Goal: Navigation & Orientation: Find specific page/section

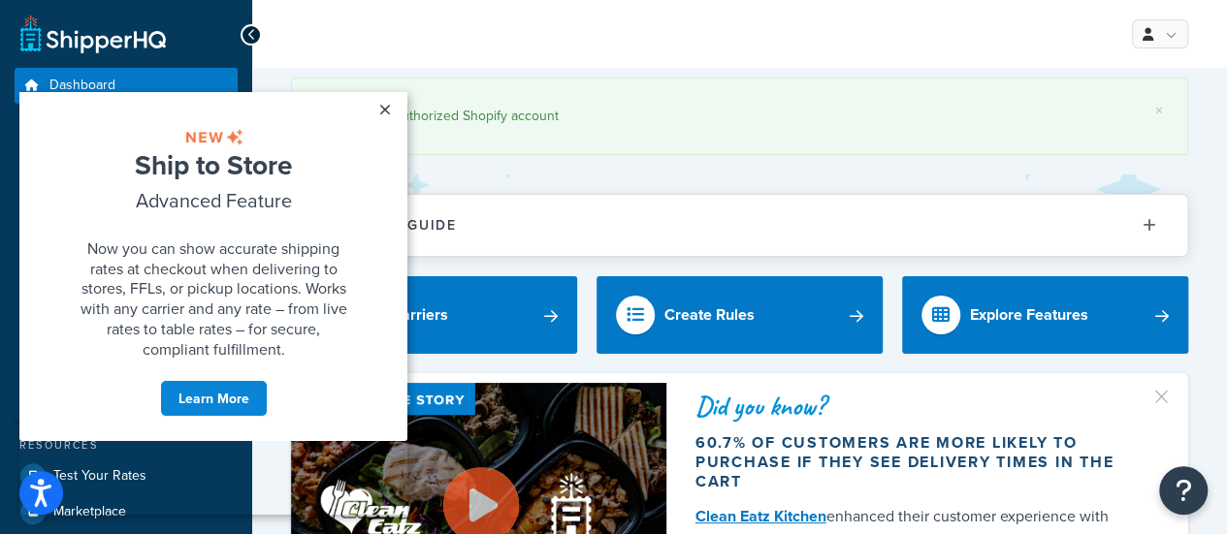
drag, startPoint x: 380, startPoint y: 108, endPoint x: 853, endPoint y: 107, distance: 473.2
click at [407, 107] on html "× Ship to Store Advanced Feature Now you can show accurate shipping rates at ch…" at bounding box center [213, 303] width 388 height 423
click at [853, 108] on div "Successfully authorized Shopify account" at bounding box center [739, 116] width 847 height 27
click at [389, 99] on link "×" at bounding box center [385, 109] width 34 height 35
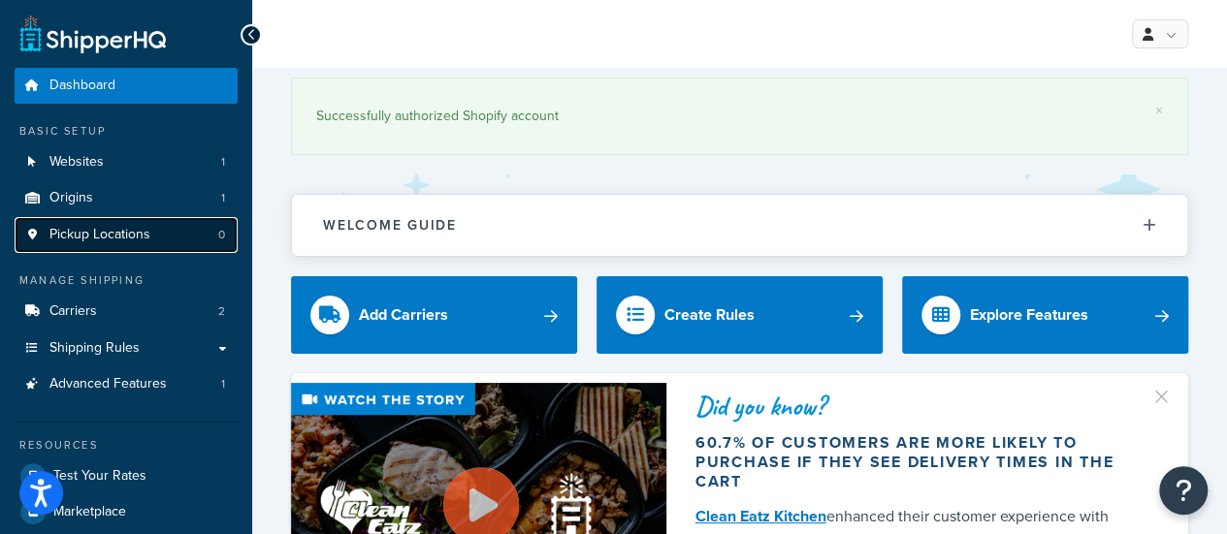
click at [143, 235] on span "Pickup Locations" at bounding box center [99, 235] width 101 height 16
